Goal: Communication & Community: Answer question/provide support

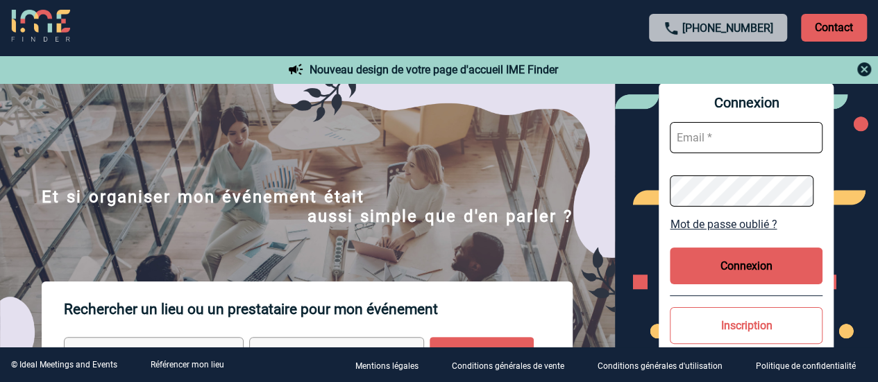
type input "laura.bartier@sogeti.com"
click at [771, 259] on button "Connexion" at bounding box center [746, 266] width 153 height 37
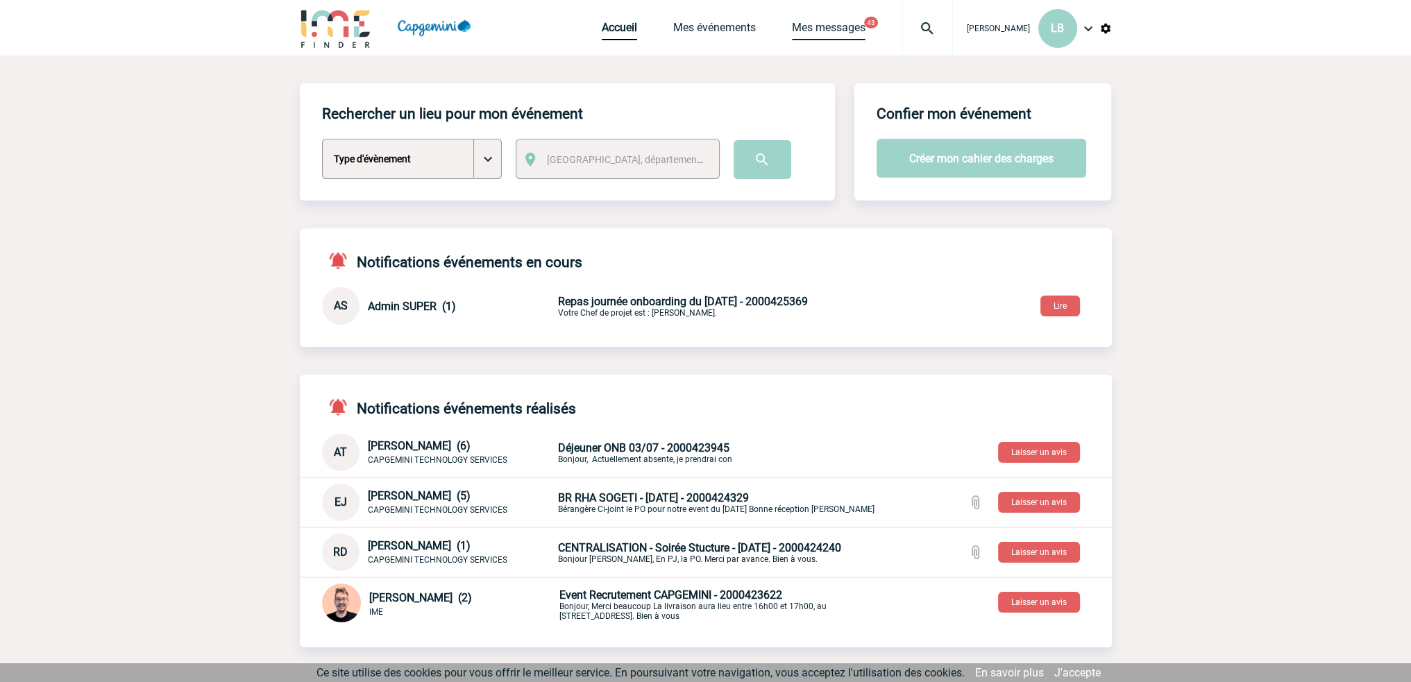
click at [807, 28] on link "Mes messages" at bounding box center [829, 30] width 74 height 19
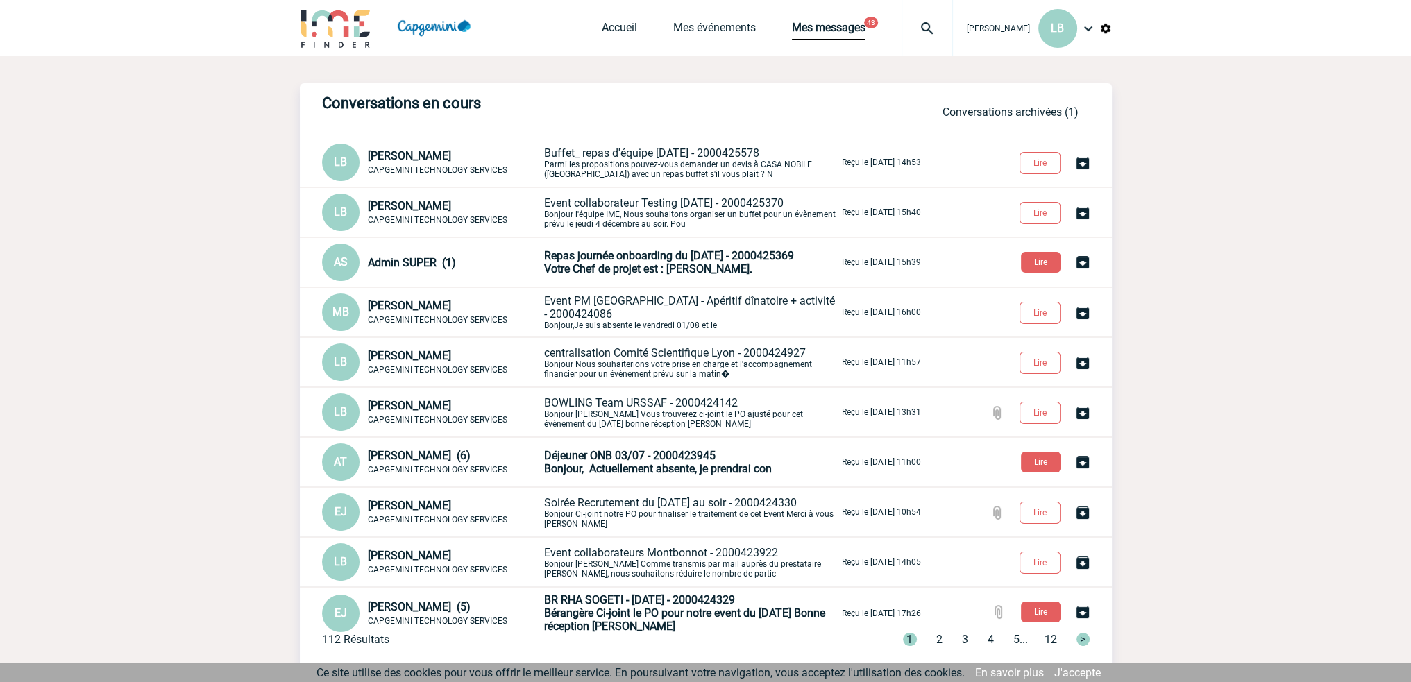
click at [684, 163] on p "Buffet_ repas d'équipe Noel 2025 - 2000425578 Parmi les propositions pouvez-vou…" at bounding box center [691, 162] width 295 height 33
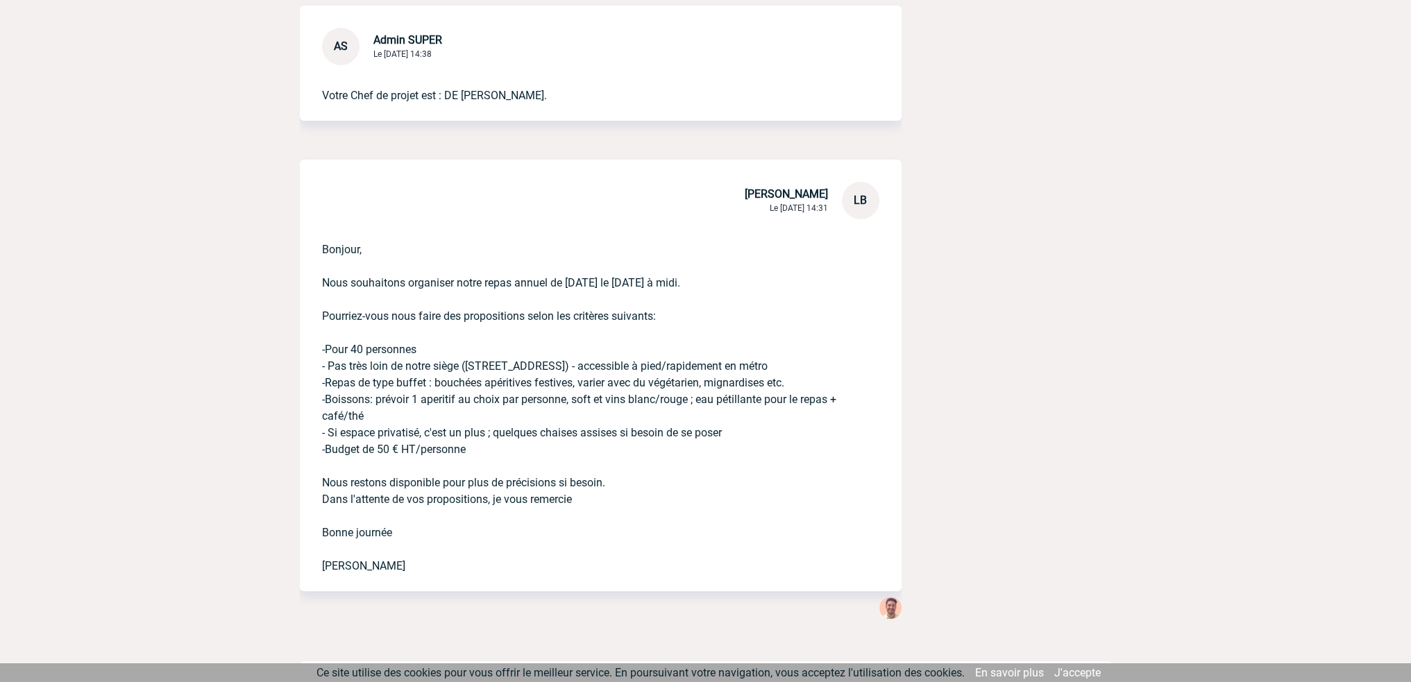
scroll to position [714, 0]
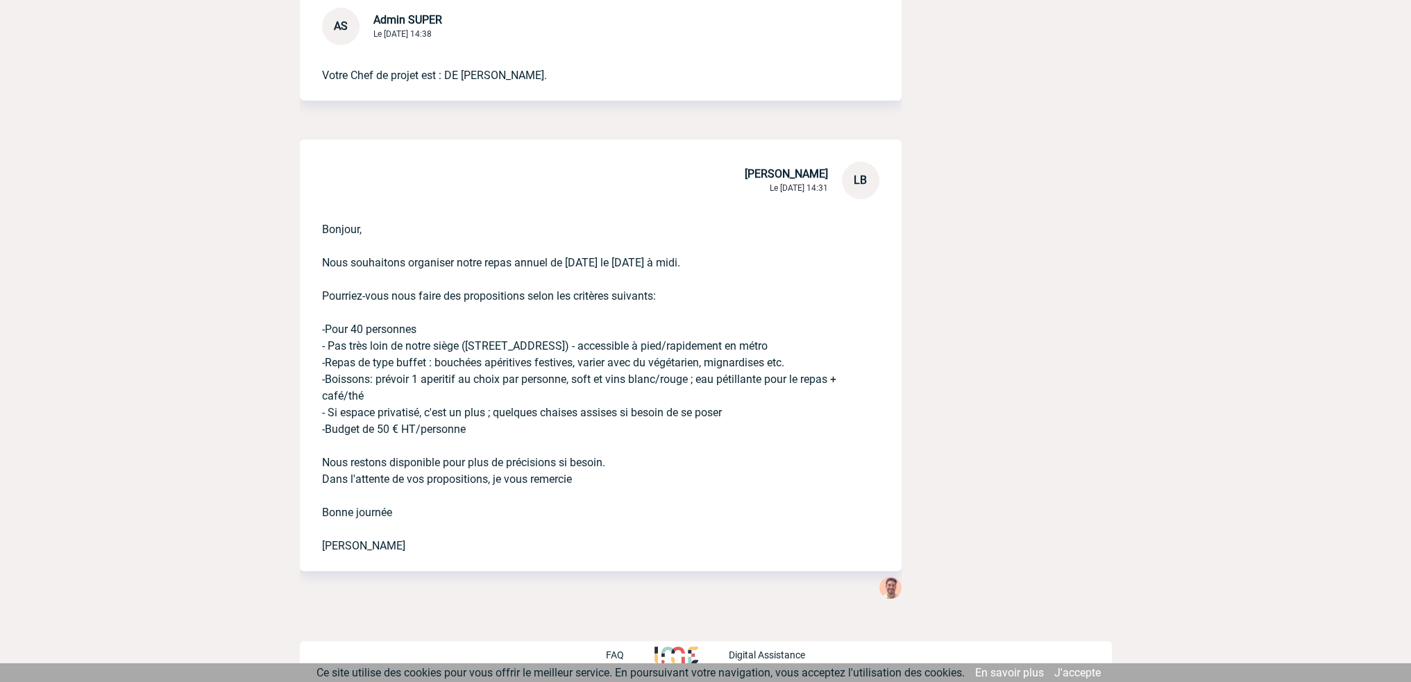
drag, startPoint x: 395, startPoint y: 555, endPoint x: 312, endPoint y: 233, distance: 332.5
click at [312, 233] on div "Bonjour, Nous souhaitons organiser notre repas annuel de noel le jeudi 18 décem…" at bounding box center [601, 385] width 602 height 372
click at [335, 235] on p "Bonjour, Nous souhaitons organiser notre repas annuel de noel le jeudi 18 décem…" at bounding box center [581, 376] width 519 height 355
drag, startPoint x: 319, startPoint y: 224, endPoint x: 430, endPoint y: 544, distance: 338.3
click at [430, 544] on div "Bonjour, Nous souhaitons organiser notre repas annuel de noel le jeudi 18 décem…" at bounding box center [601, 385] width 602 height 372
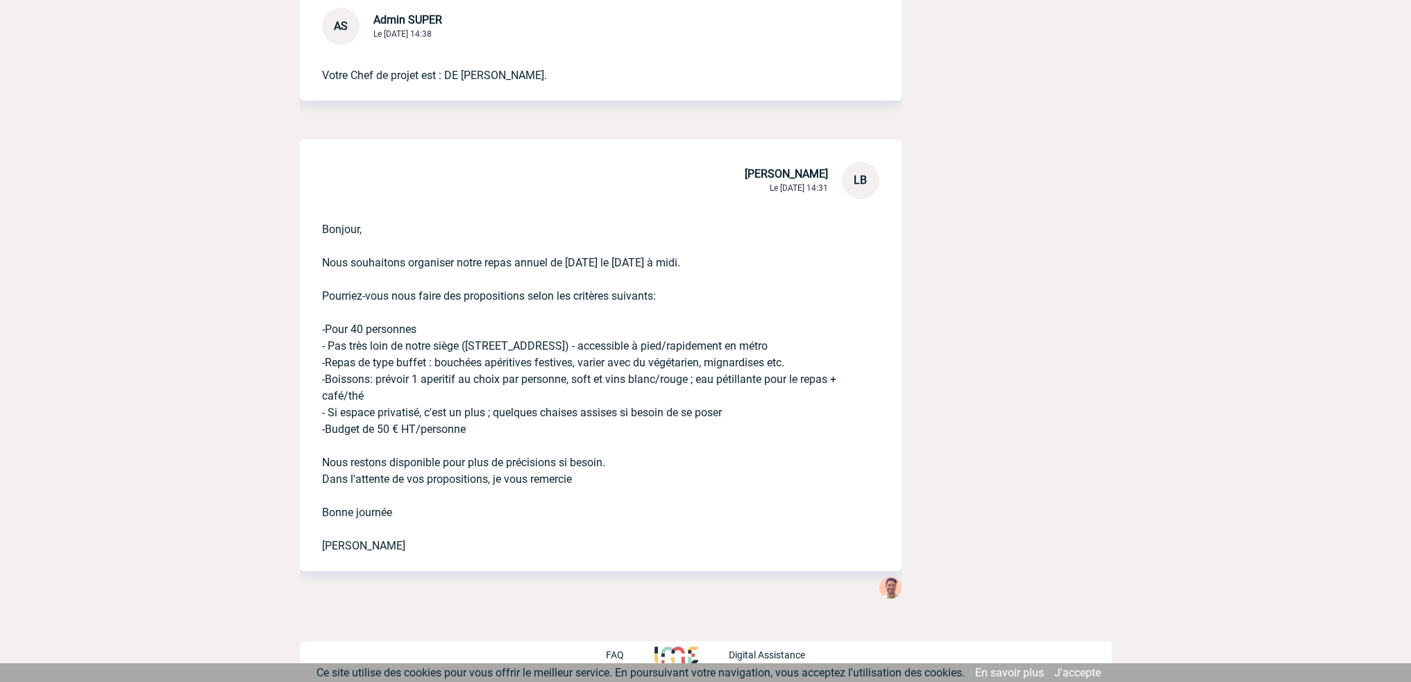
click at [421, 557] on div "Bonjour, Nous souhaitons organiser notre repas annuel de noel le jeudi 18 décem…" at bounding box center [601, 385] width 602 height 372
drag, startPoint x: 403, startPoint y: 557, endPoint x: 312, endPoint y: 226, distance: 342.7
click at [312, 226] on div "Bonjour, Nous souhaitons organiser notre repas annuel de noel le jeudi 18 décem…" at bounding box center [601, 385] width 602 height 372
click at [322, 226] on p "Bonjour, Nous souhaitons organiser notre repas annuel de noel le jeudi 18 décem…" at bounding box center [581, 376] width 519 height 355
drag, startPoint x: 322, startPoint y: 226, endPoint x: 441, endPoint y: 566, distance: 361.1
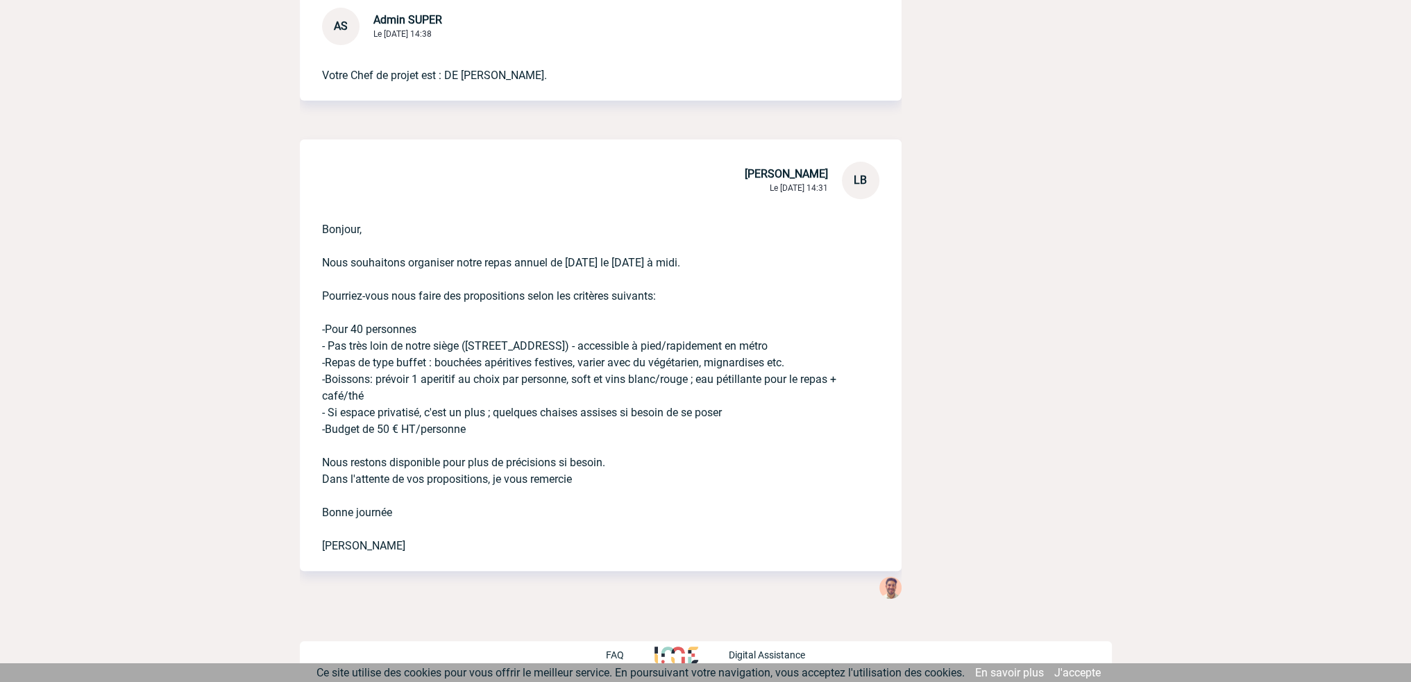
click at [441, 566] on div "Bonjour, Nous souhaitons organiser notre repas annuel de noel le jeudi 18 décem…" at bounding box center [601, 385] width 602 height 372
click at [428, 555] on div "Bonjour, Nous souhaitons organiser notre repas annuel de noel le jeudi 18 décem…" at bounding box center [601, 385] width 602 height 372
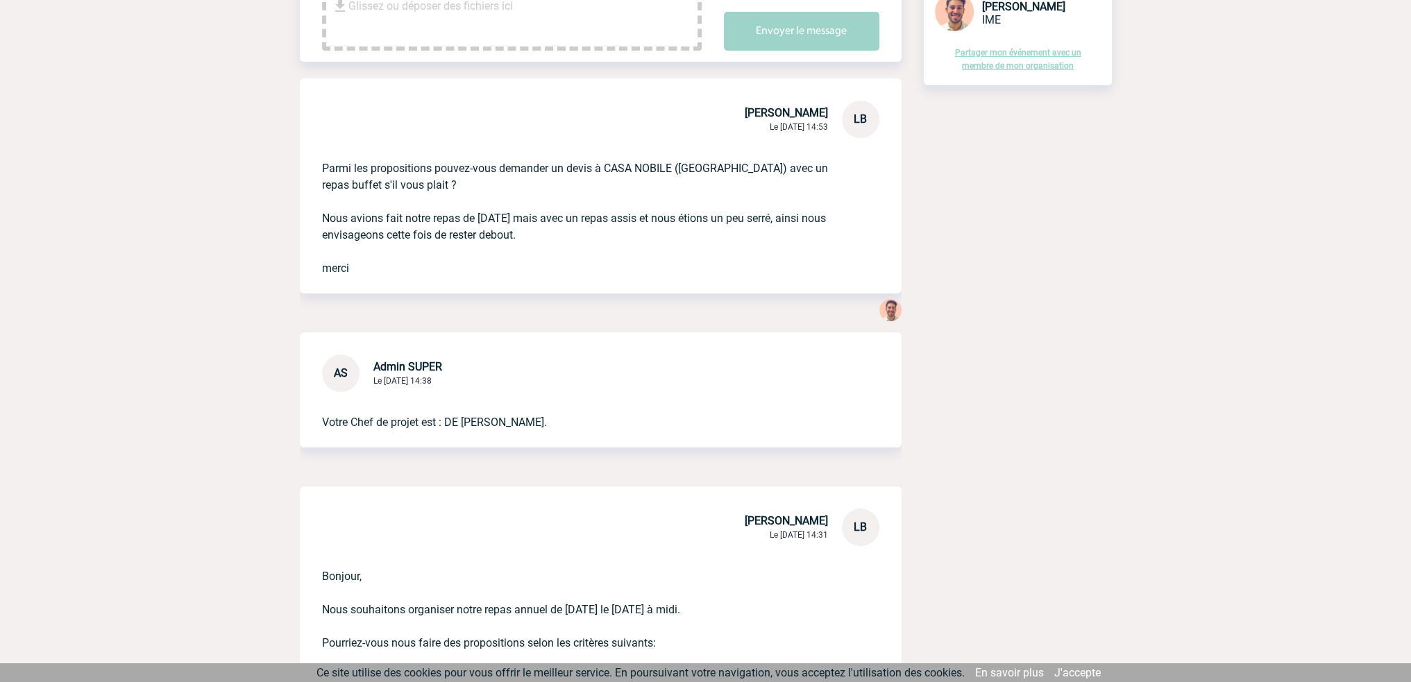
scroll to position [298, 0]
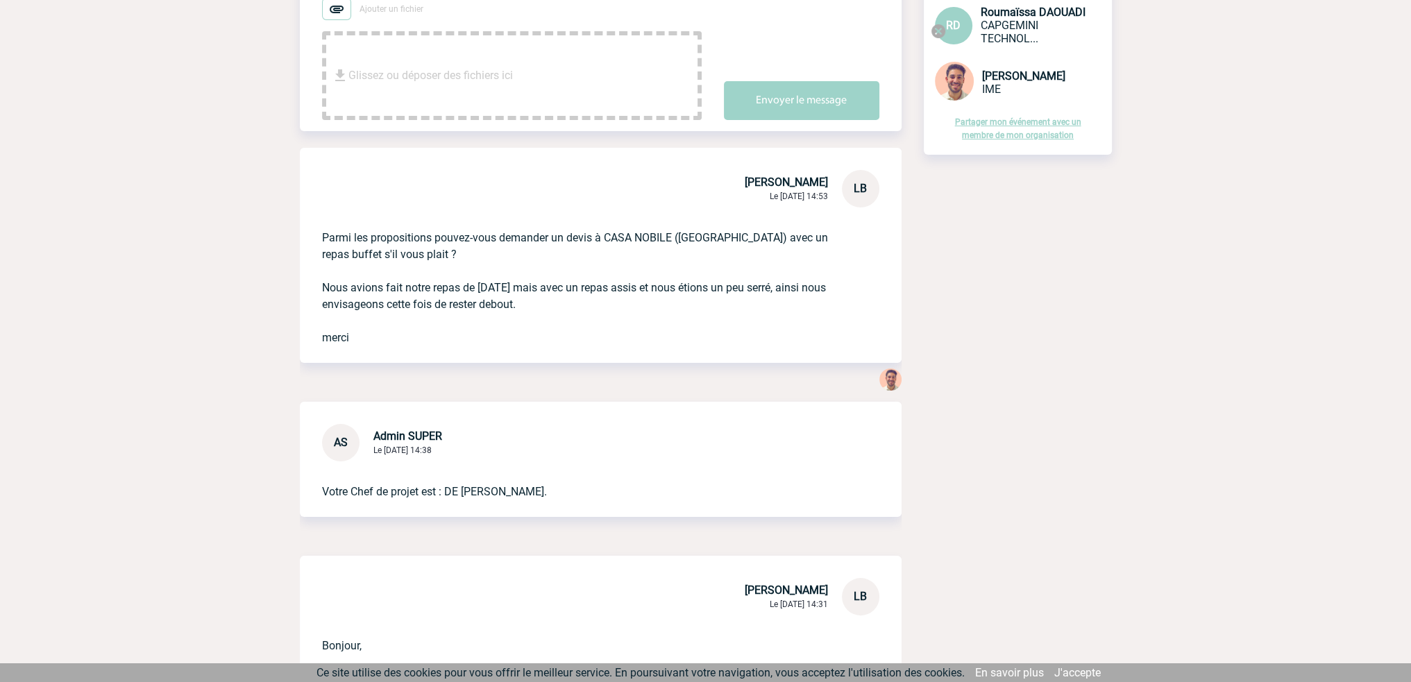
drag, startPoint x: 358, startPoint y: 342, endPoint x: 316, endPoint y: 230, distance: 119.5
click at [316, 230] on div "Parmi les propositions pouvez-vous demander un devis à CASA NOBILE (Gerland) av…" at bounding box center [601, 285] width 602 height 155
click at [317, 235] on div "Parmi les propositions pouvez-vous demander un devis à CASA NOBILE (Gerland) av…" at bounding box center [601, 285] width 602 height 155
drag, startPoint x: 321, startPoint y: 233, endPoint x: 351, endPoint y: 346, distance: 117.7
click at [351, 346] on div "Parmi les propositions pouvez-vous demander un devis à CASA NOBILE (Gerland) av…" at bounding box center [601, 285] width 602 height 155
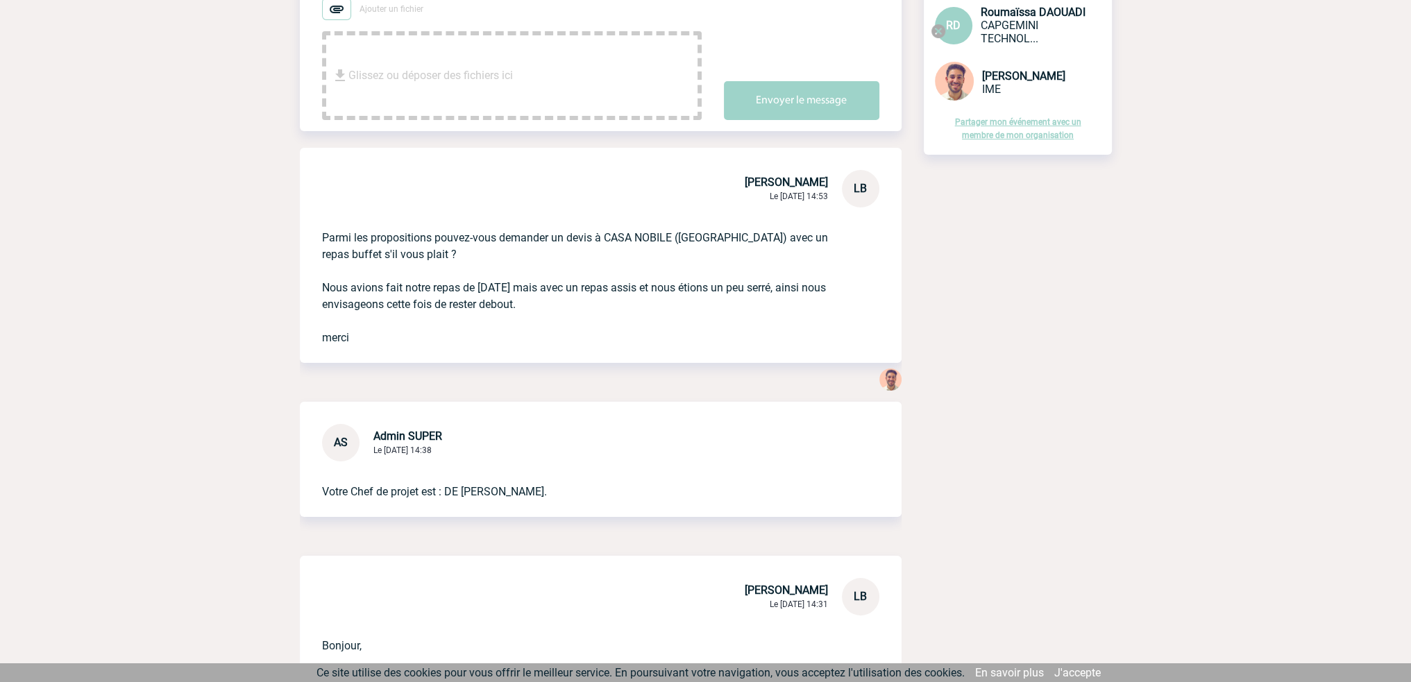
click at [351, 346] on div "Parmi les propositions pouvez-vous demander un devis à CASA NOBILE (Gerland) av…" at bounding box center [601, 285] width 602 height 155
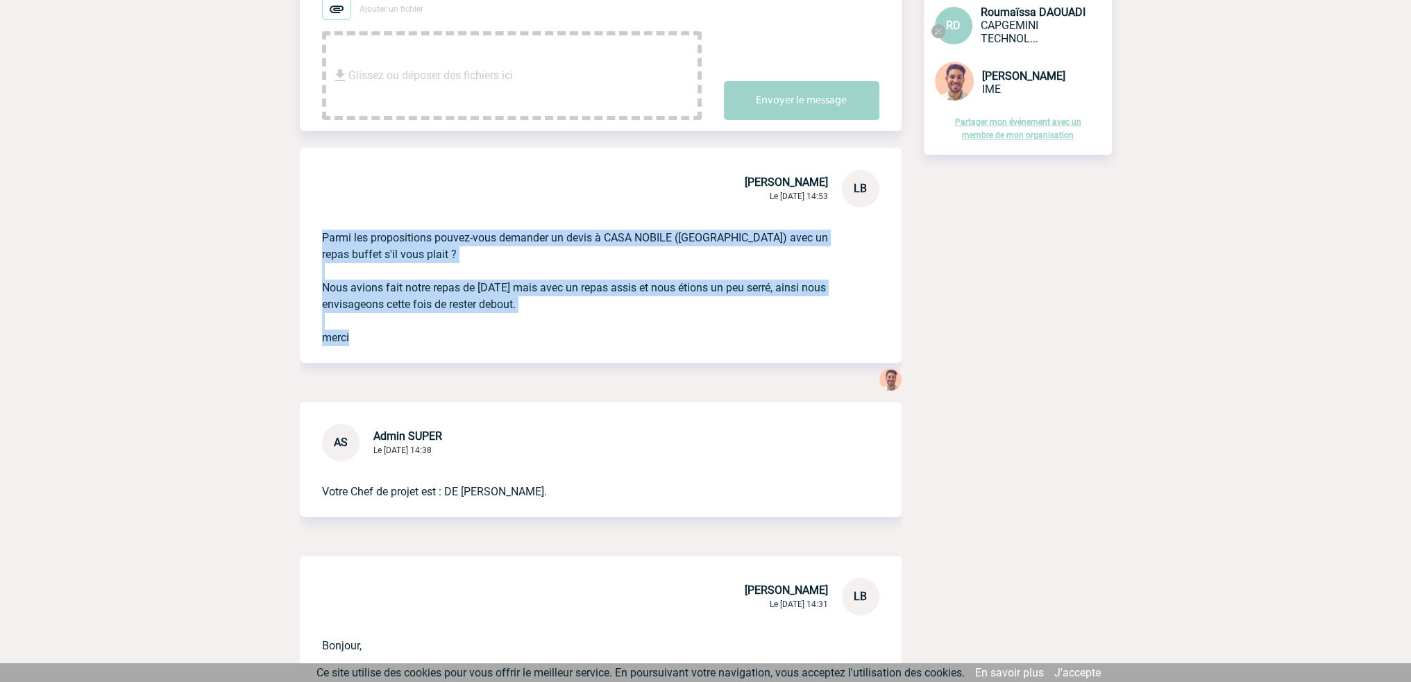
drag, startPoint x: 346, startPoint y: 343, endPoint x: 319, endPoint y: 233, distance: 113.0
click at [319, 233] on div "Parmi les propositions pouvez-vous demander un devis à CASA NOBILE (Gerland) av…" at bounding box center [601, 285] width 602 height 155
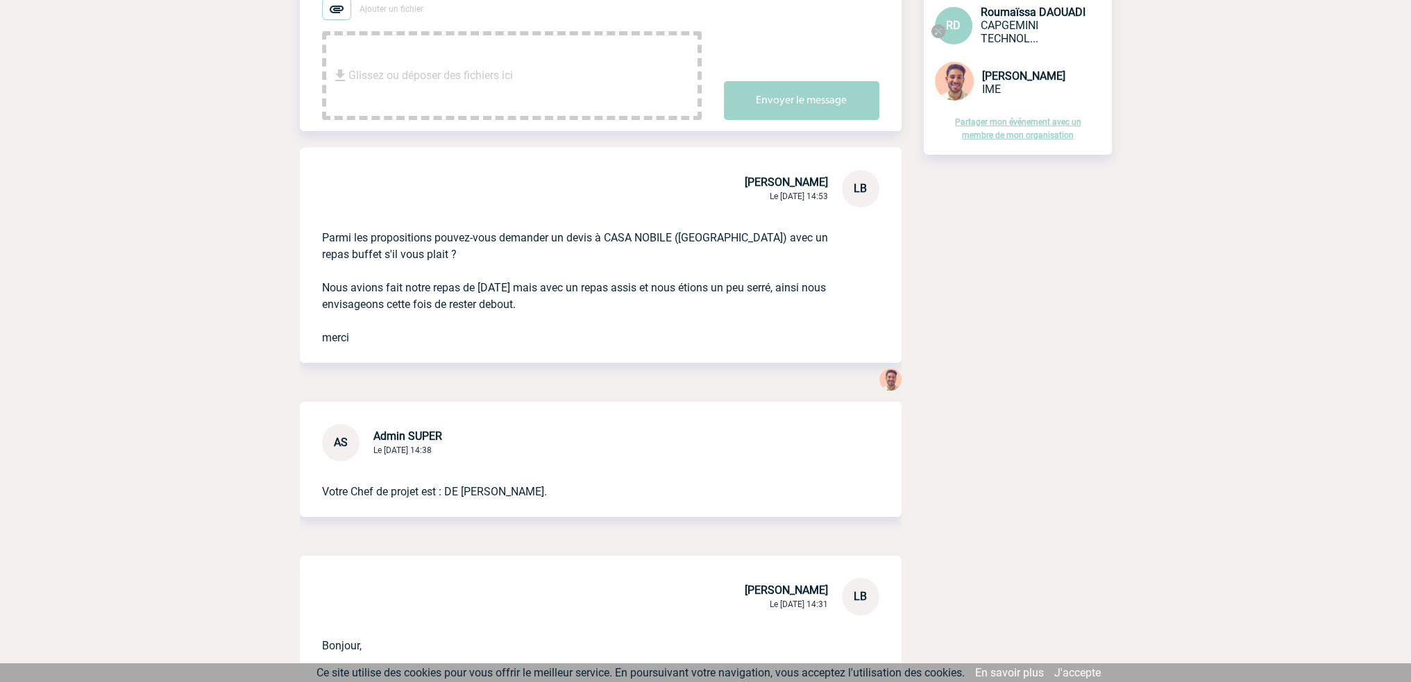
drag, startPoint x: 319, startPoint y: 230, endPoint x: 363, endPoint y: 352, distance: 129.8
click at [363, 352] on div "Parmi les propositions pouvez-vous demander un devis à CASA NOBILE (Gerland) av…" at bounding box center [601, 285] width 602 height 155
click at [356, 343] on p "Parmi les propositions pouvez-vous demander un devis à CASA NOBILE (Gerland) av…" at bounding box center [581, 277] width 519 height 139
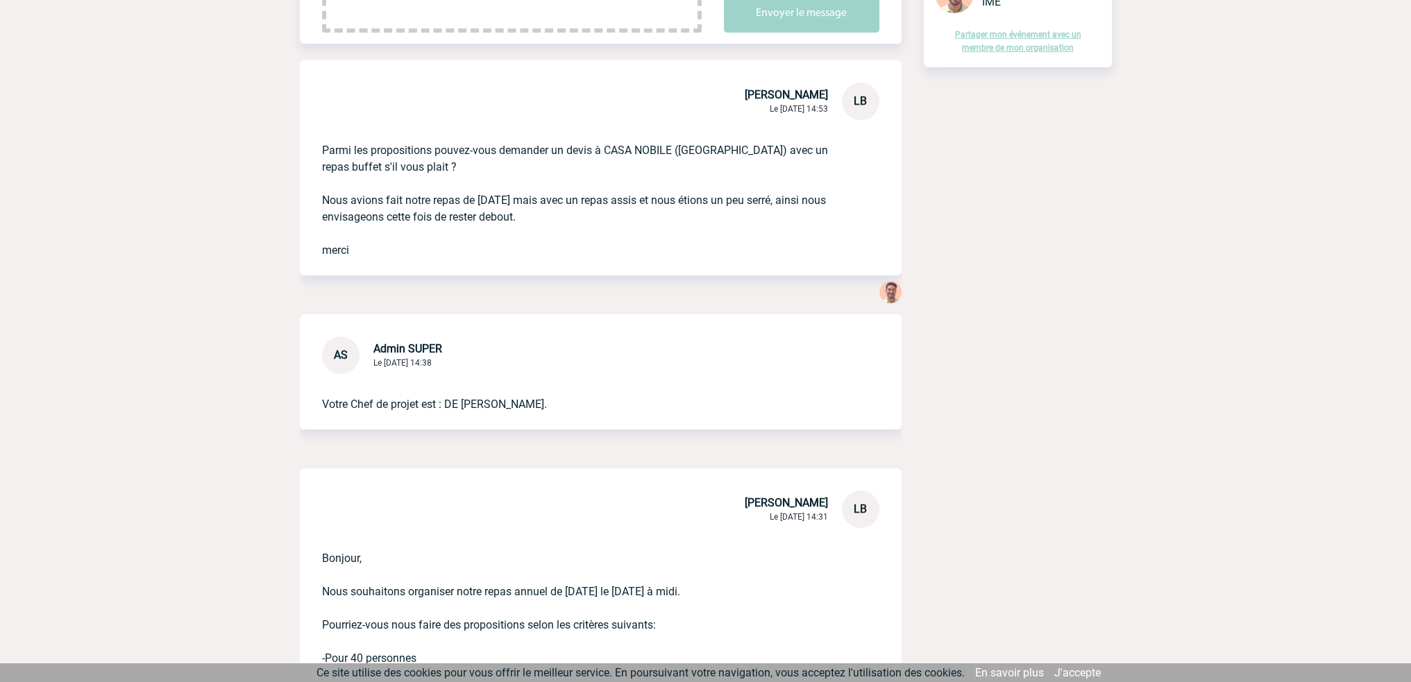
scroll to position [437, 0]
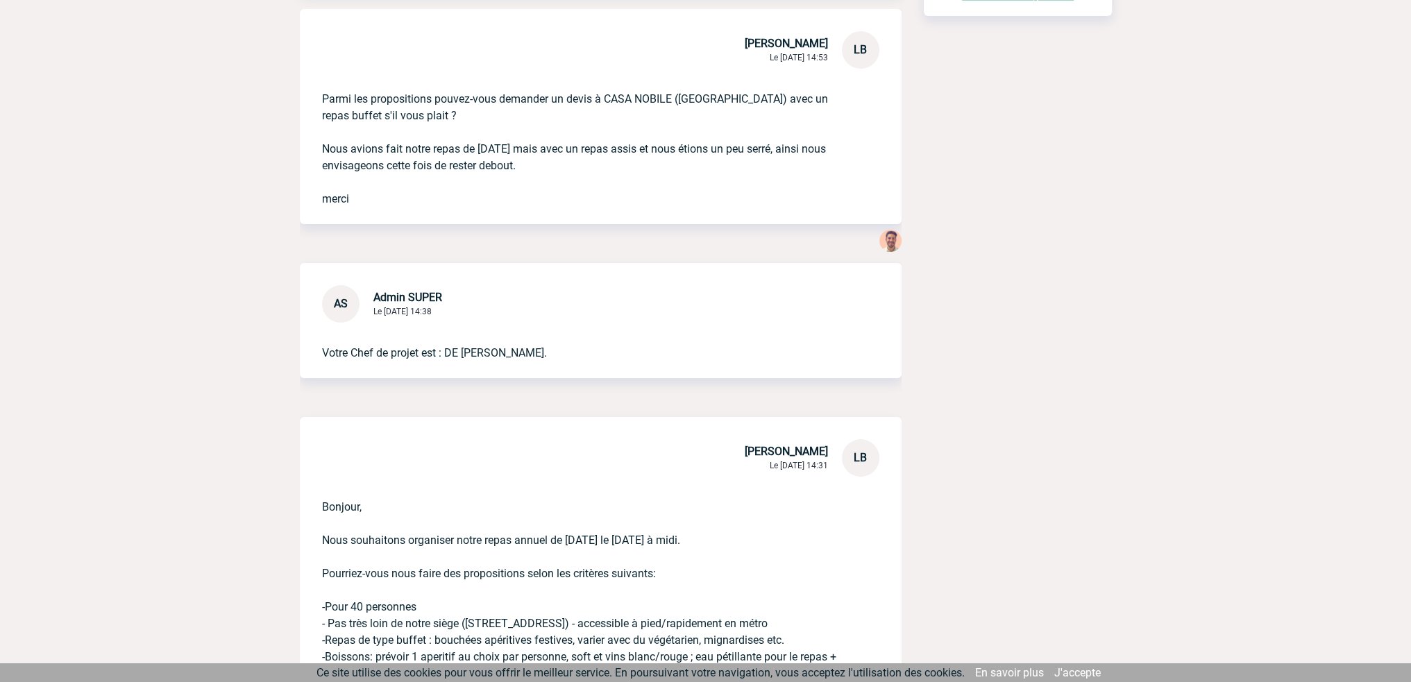
click at [309, 345] on div "Votre Chef de projet est : DE CLERCQ Yanis." at bounding box center [601, 351] width 602 height 56
